Goal: Task Accomplishment & Management: Use online tool/utility

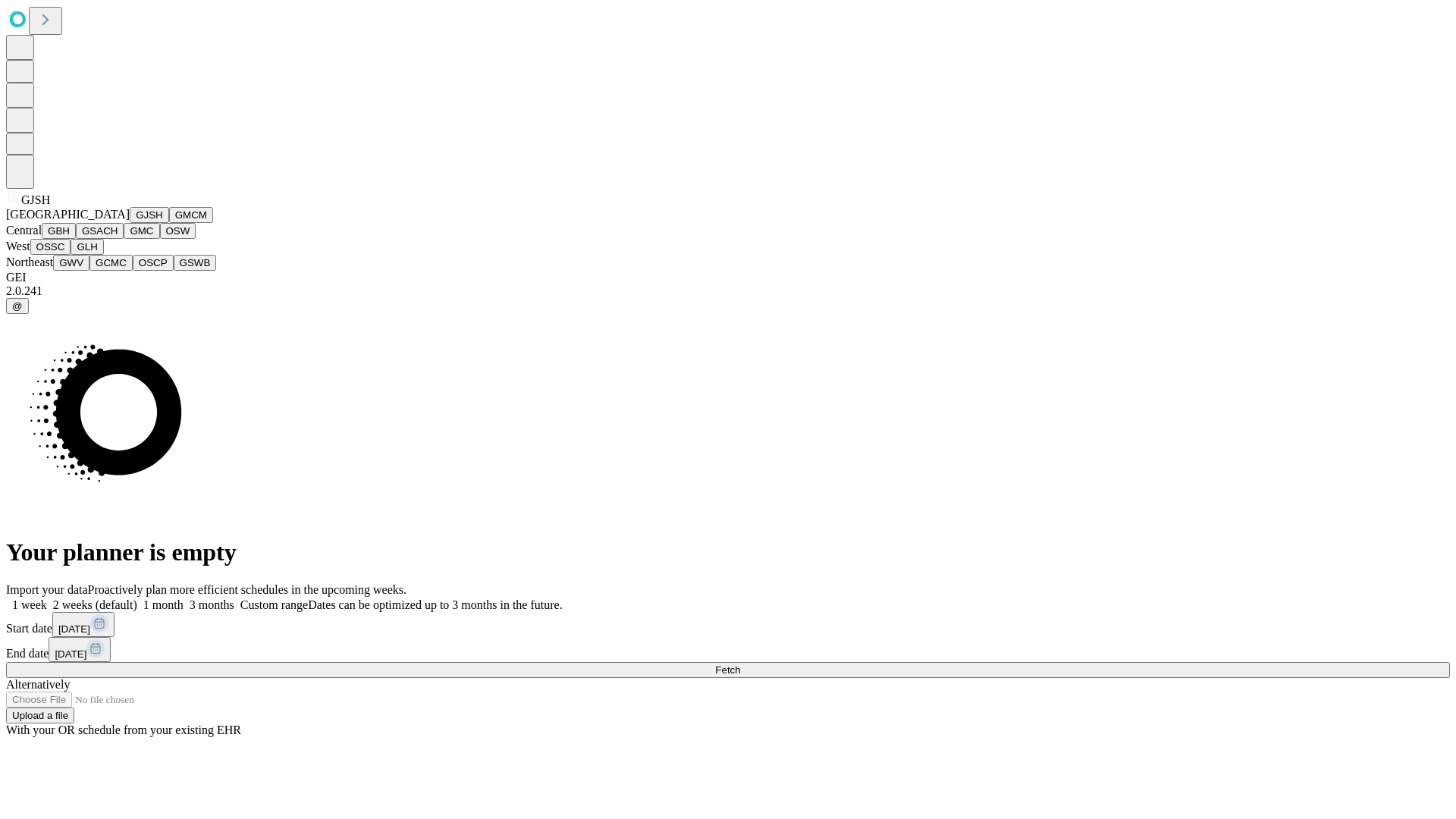
click at [130, 223] on button "GJSH" at bounding box center [149, 215] width 40 height 16
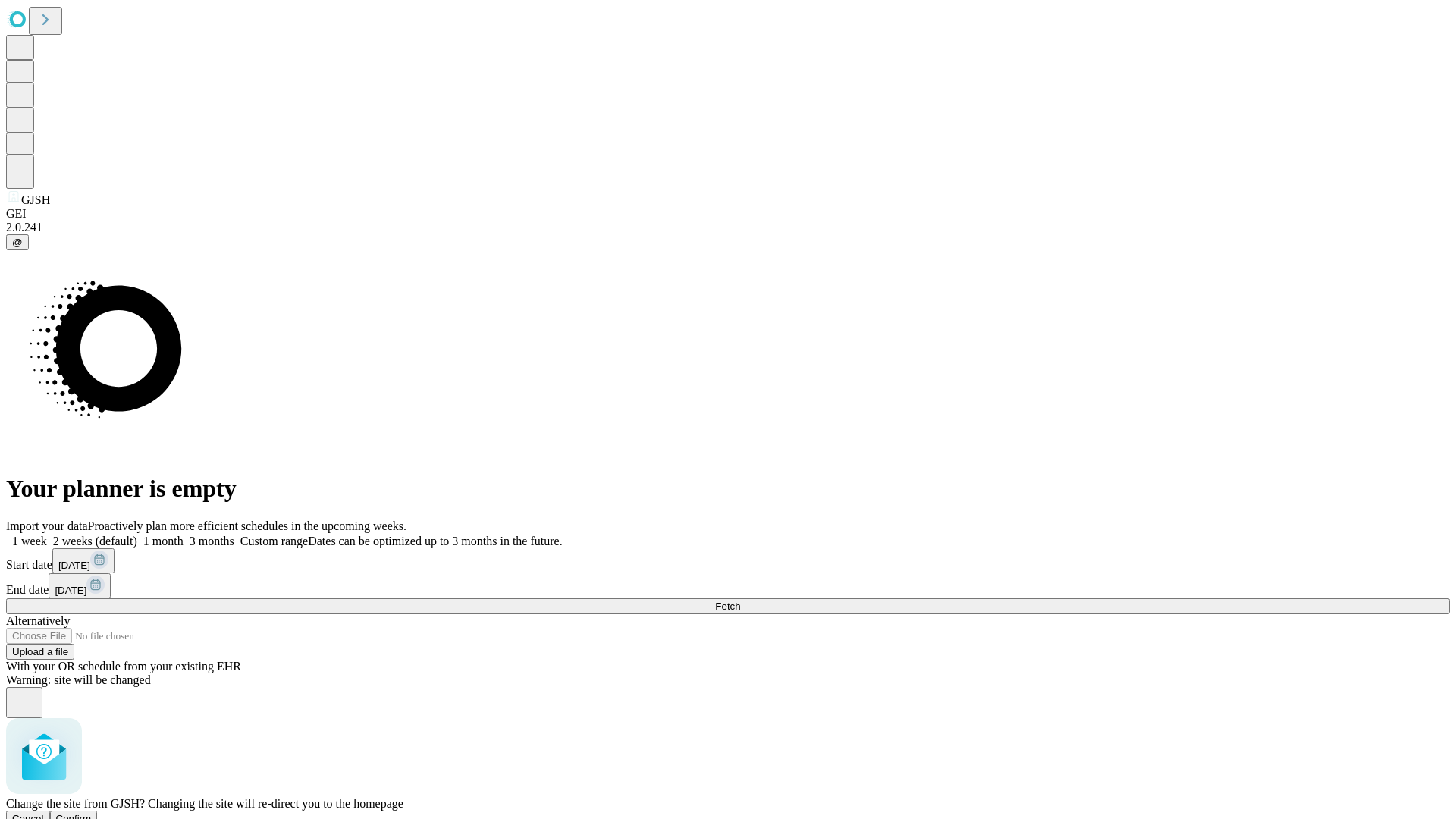
click at [92, 813] on span "Confirm" at bounding box center [74, 819] width 36 height 12
click at [183, 535] on label "1 month" at bounding box center [161, 541] width 47 height 13
click at [741, 601] on span "Fetch" at bounding box center [728, 607] width 25 height 12
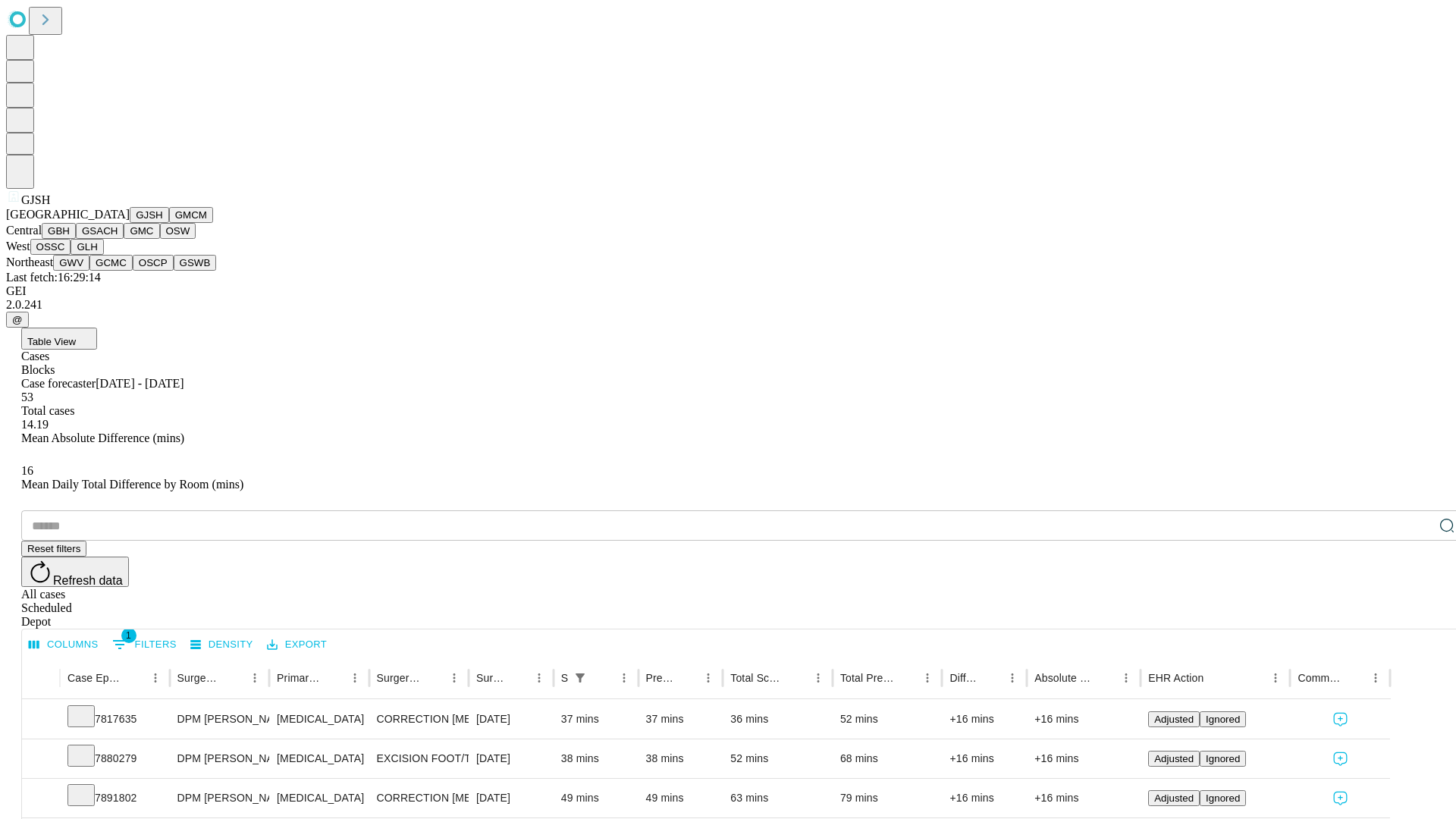
click at [169, 223] on button "GMCM" at bounding box center [190, 215] width 44 height 16
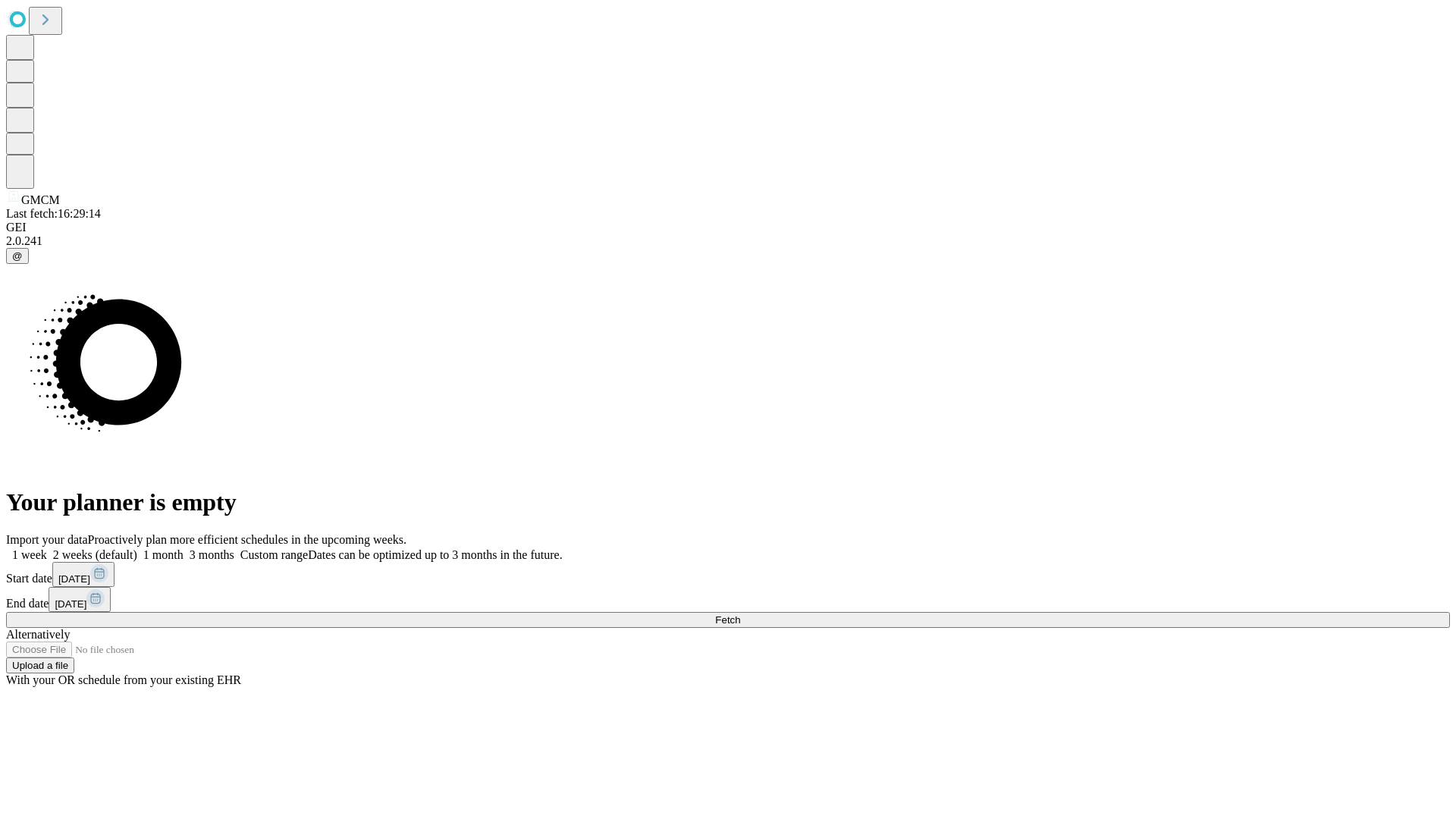
click at [183, 549] on label "1 month" at bounding box center [161, 554] width 47 height 13
click at [741, 614] on span "Fetch" at bounding box center [728, 620] width 25 height 12
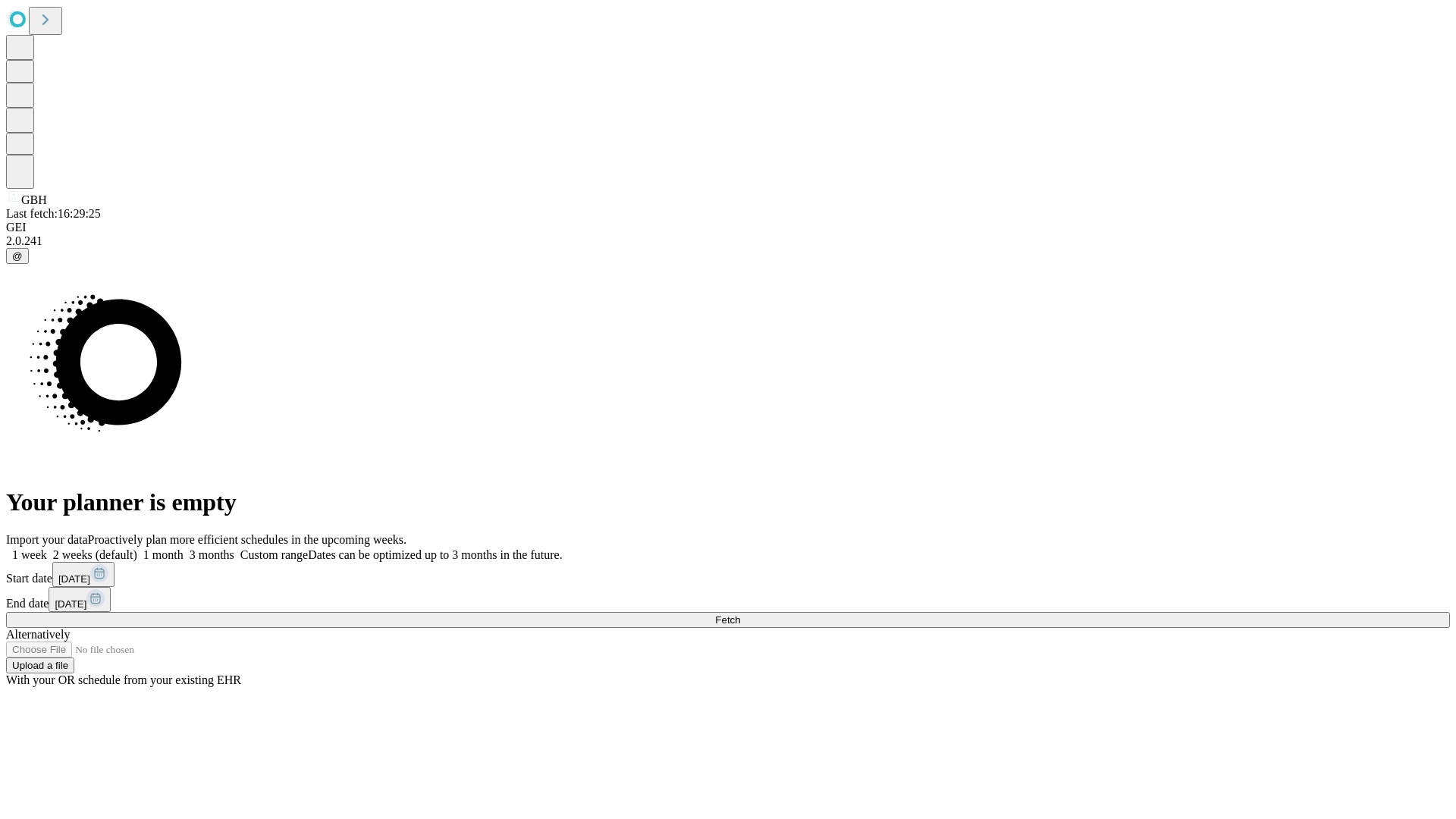
click at [183, 549] on label "1 month" at bounding box center [161, 554] width 47 height 13
click at [741, 614] on span "Fetch" at bounding box center [728, 620] width 25 height 12
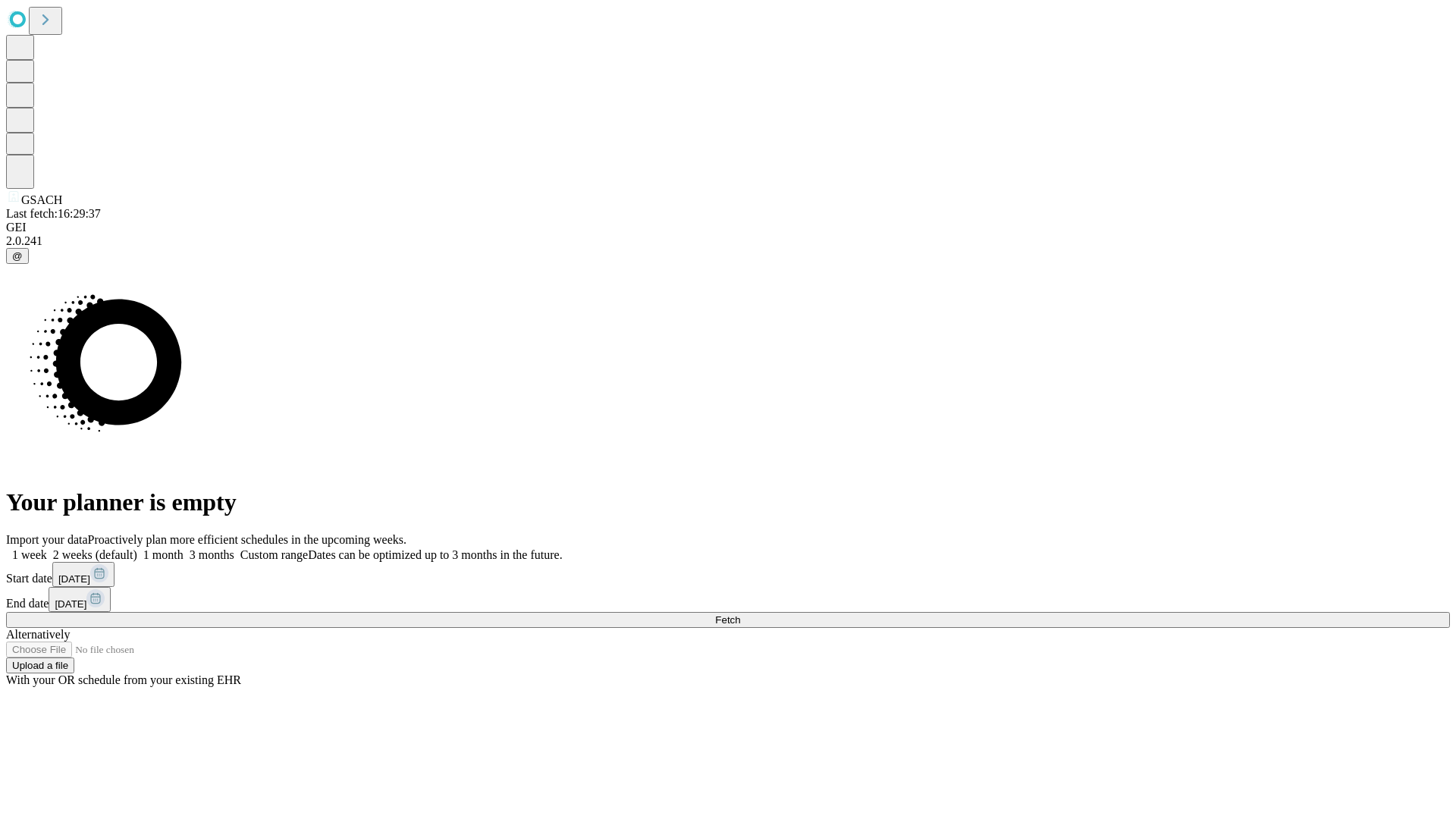
click at [183, 549] on label "1 month" at bounding box center [161, 554] width 47 height 13
click at [741, 614] on span "Fetch" at bounding box center [728, 620] width 25 height 12
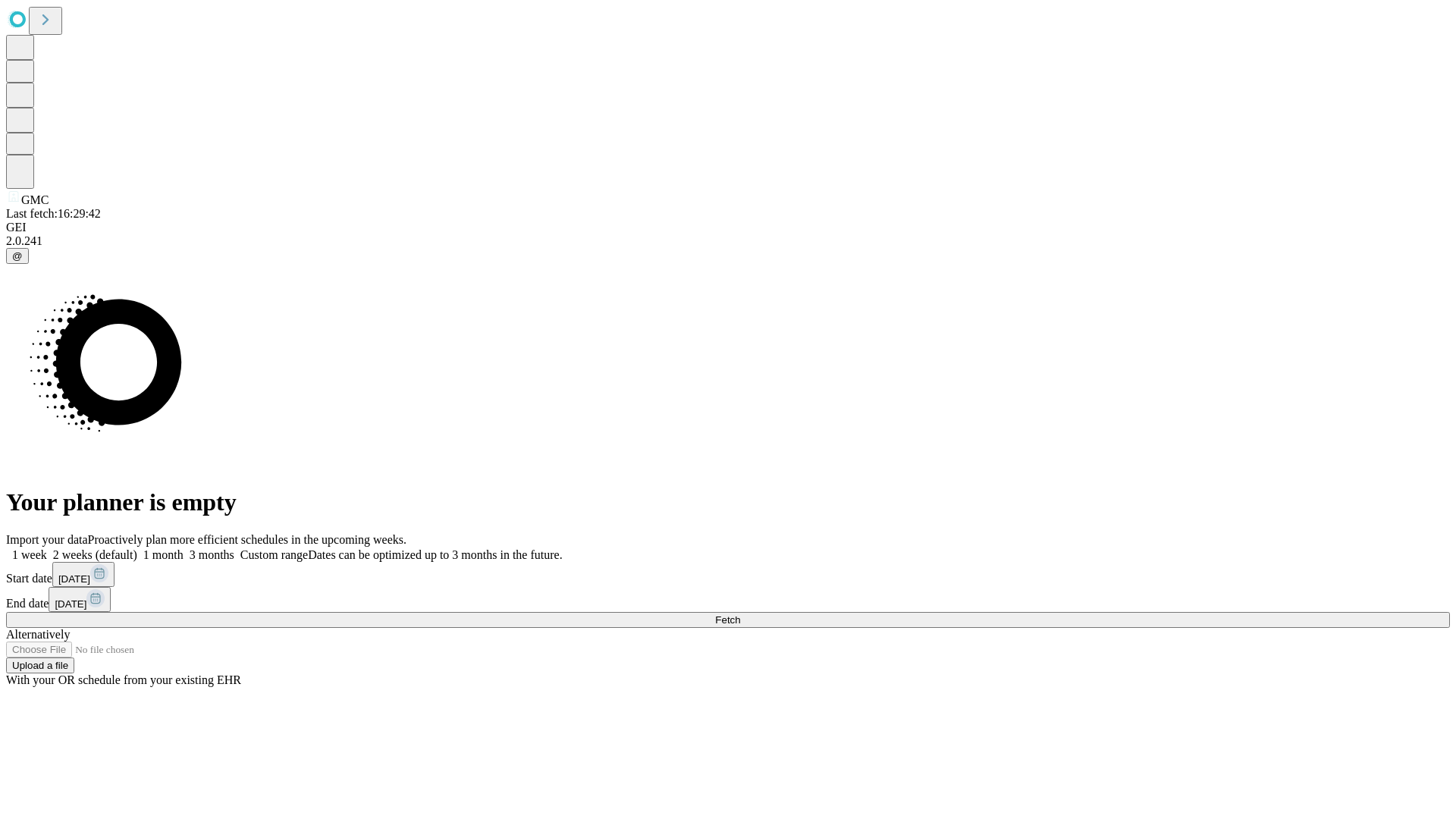
click at [183, 549] on label "1 month" at bounding box center [161, 554] width 47 height 13
click at [741, 614] on span "Fetch" at bounding box center [728, 620] width 25 height 12
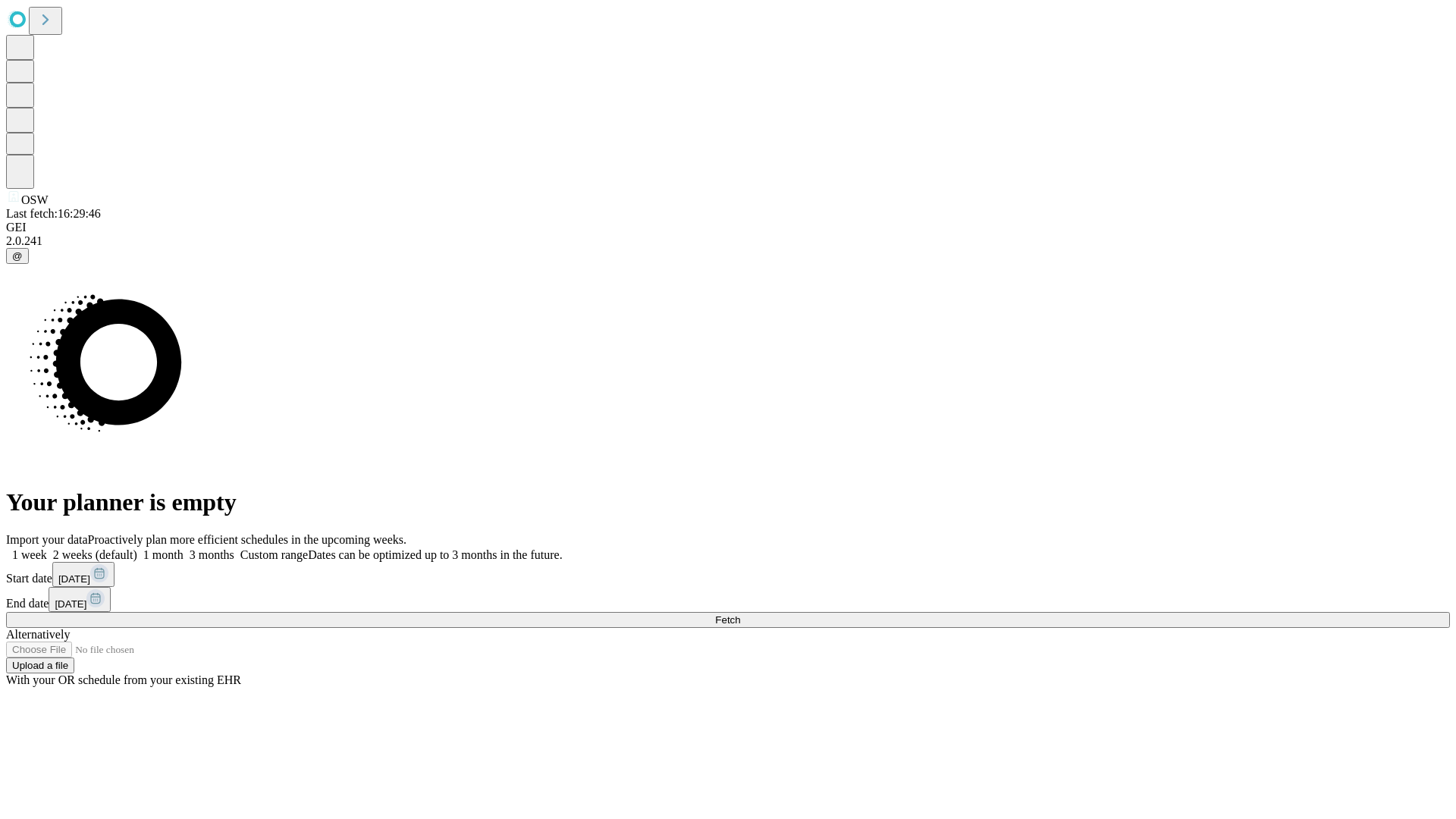
click at [741, 614] on span "Fetch" at bounding box center [728, 620] width 25 height 12
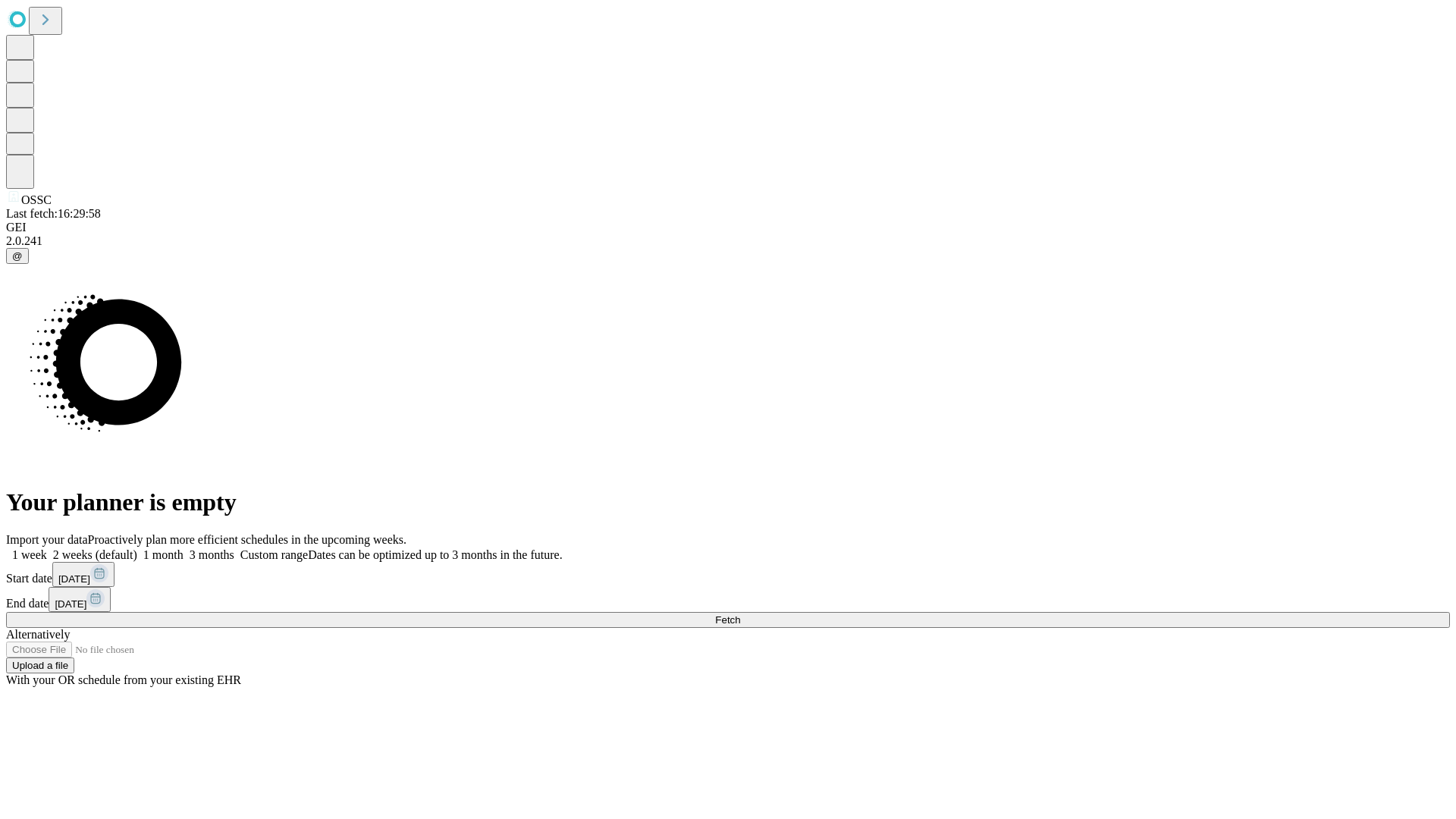
click at [741, 614] on span "Fetch" at bounding box center [728, 620] width 25 height 12
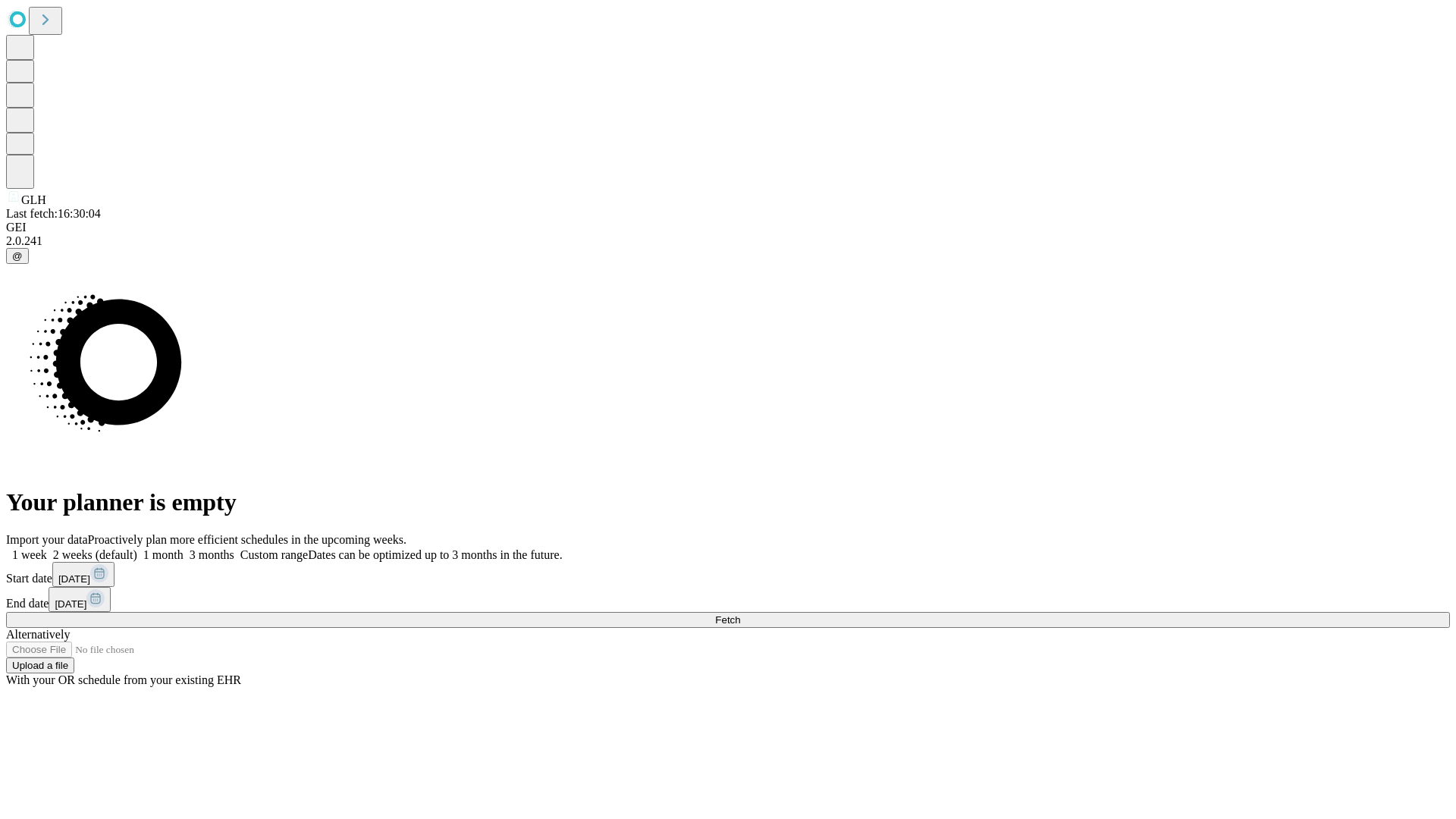
click at [183, 549] on label "1 month" at bounding box center [161, 554] width 47 height 13
click at [741, 614] on span "Fetch" at bounding box center [728, 620] width 25 height 12
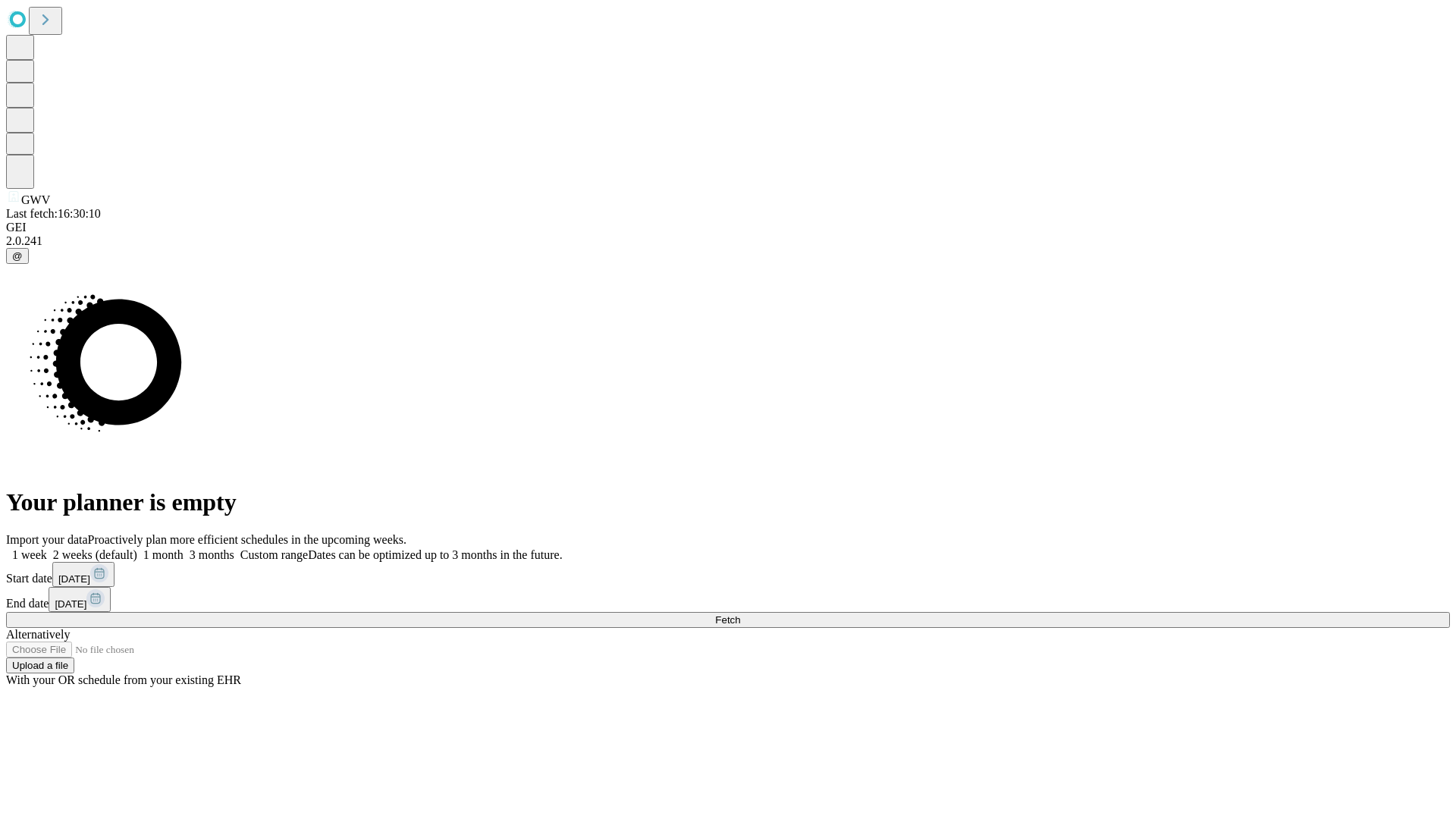
click at [183, 549] on label "1 month" at bounding box center [161, 554] width 47 height 13
click at [741, 614] on span "Fetch" at bounding box center [728, 620] width 25 height 12
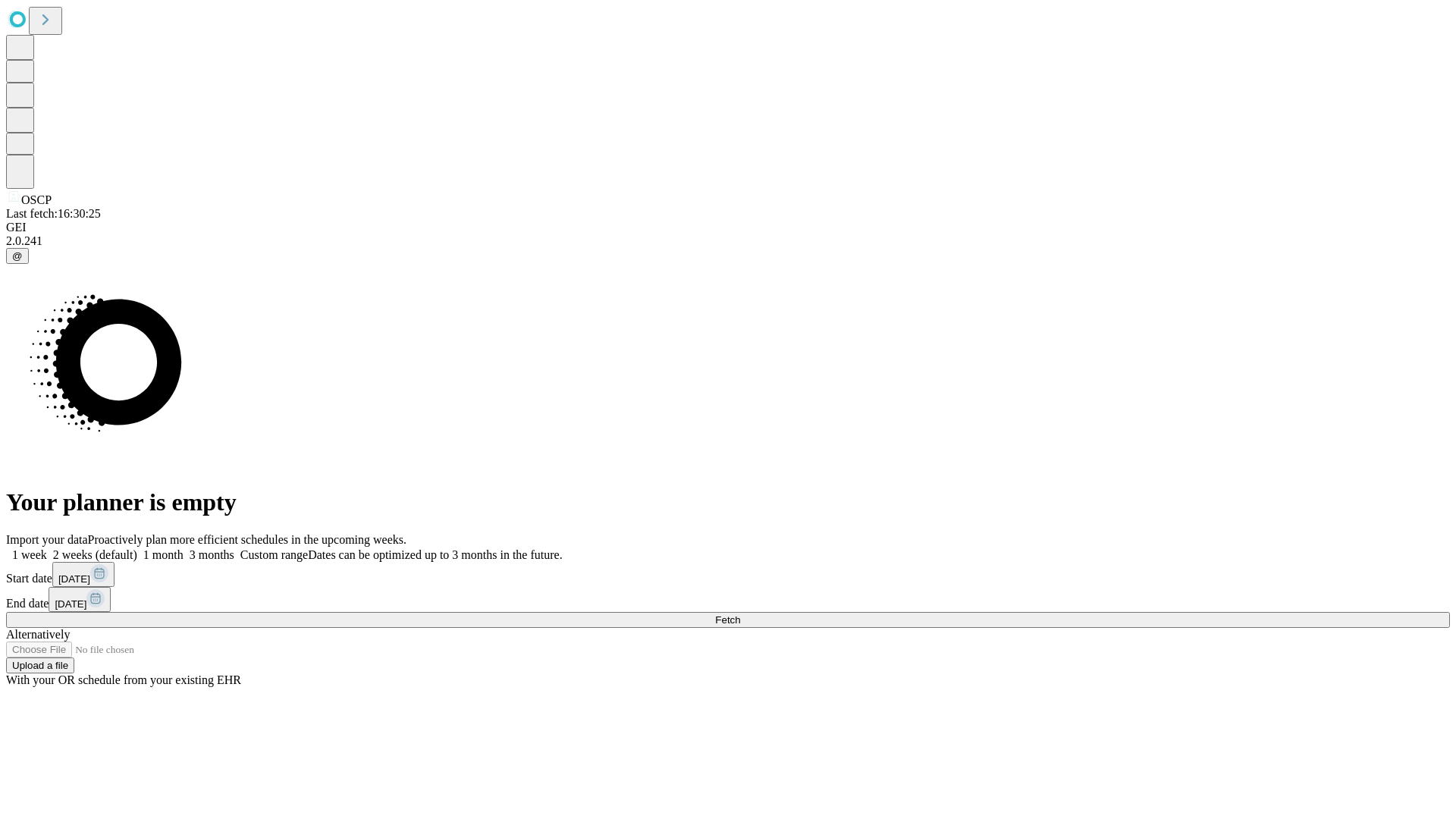
click at [183, 549] on label "1 month" at bounding box center [161, 554] width 47 height 13
click at [741, 614] on span "Fetch" at bounding box center [728, 620] width 25 height 12
